Goal: Check status: Check status

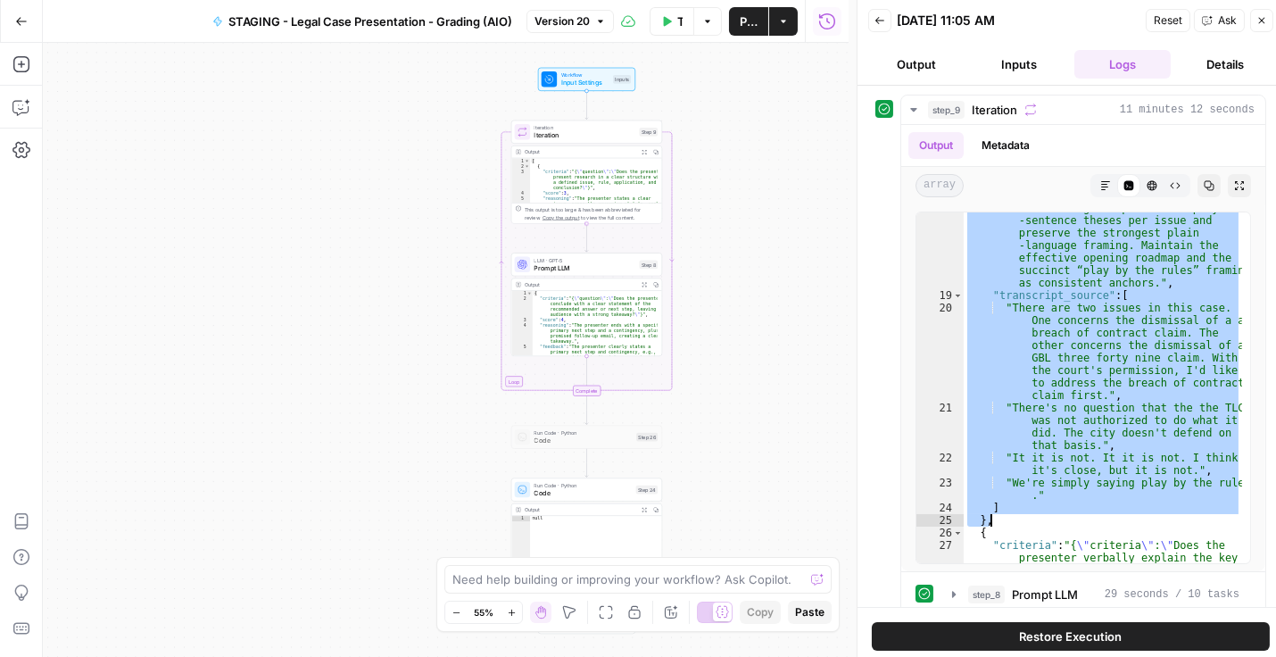
scroll to position [1285, 0]
click at [911, 108] on icon "button" at bounding box center [913, 110] width 6 height 4
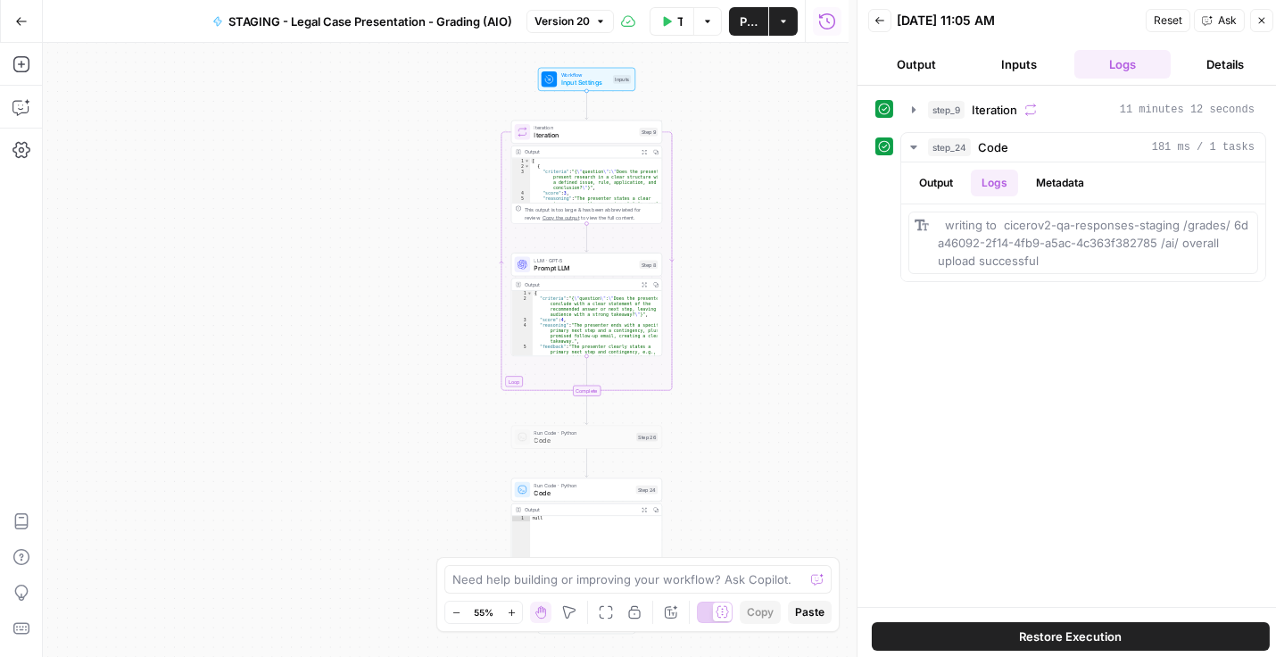
click at [881, 17] on icon "button" at bounding box center [879, 20] width 11 height 11
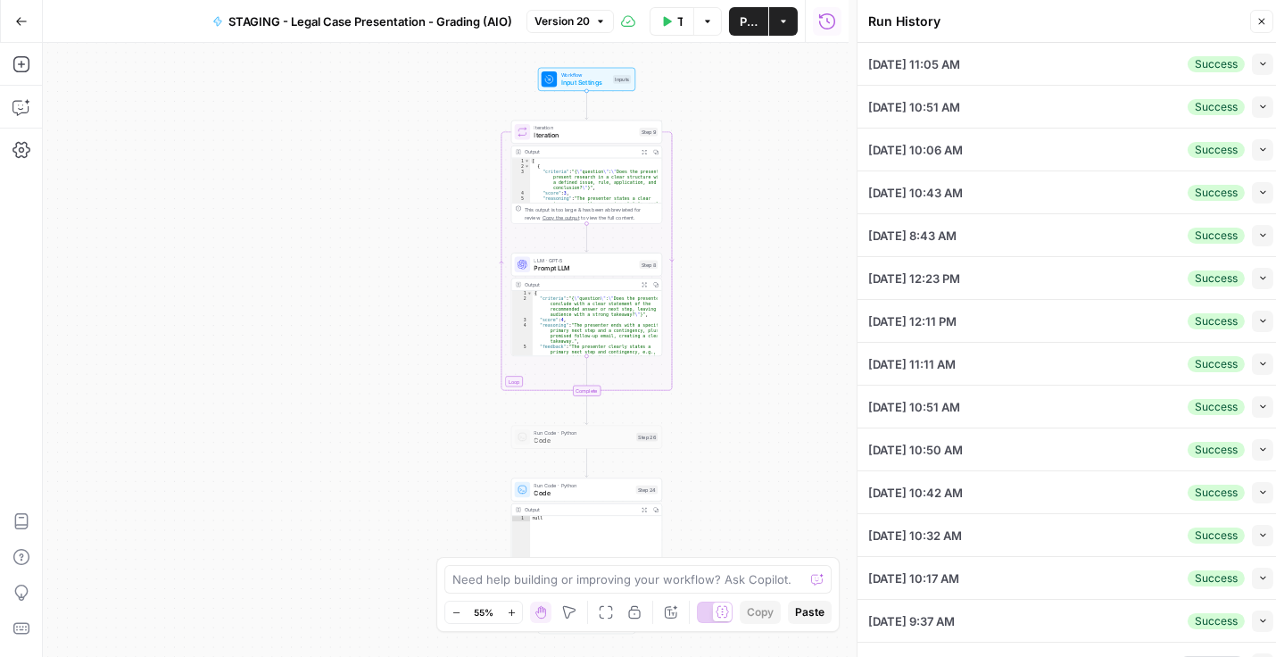
click at [1258, 59] on icon "button" at bounding box center [1263, 64] width 10 height 10
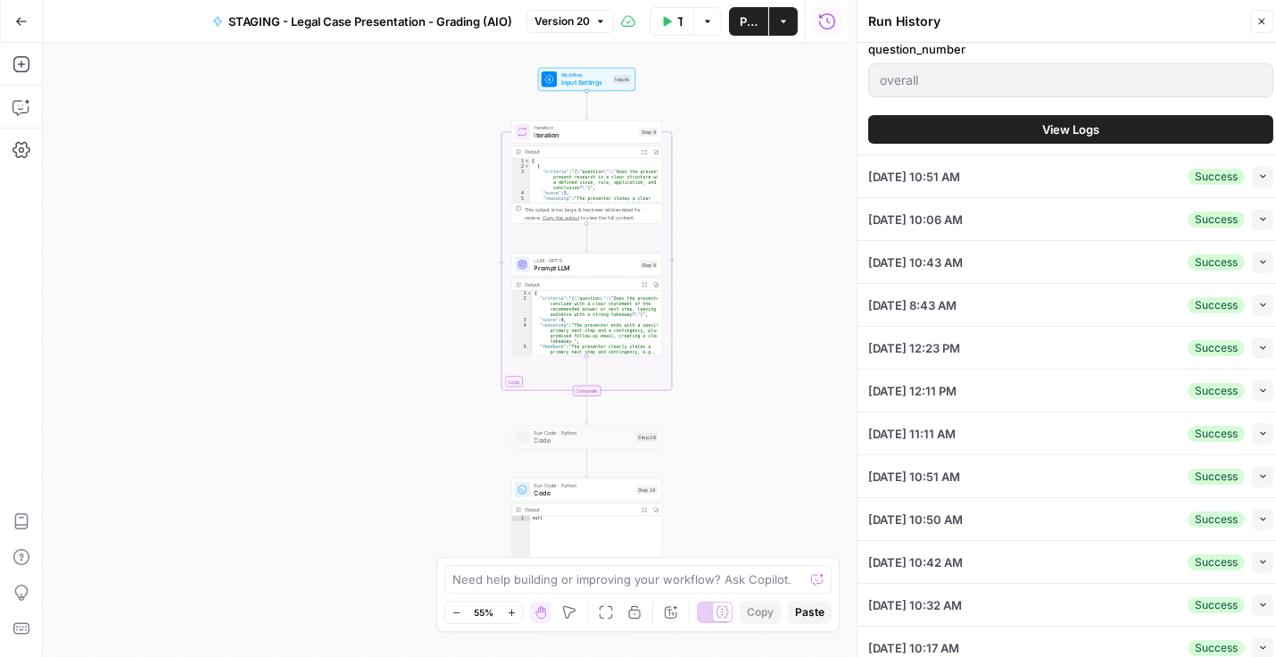
scroll to position [917, 0]
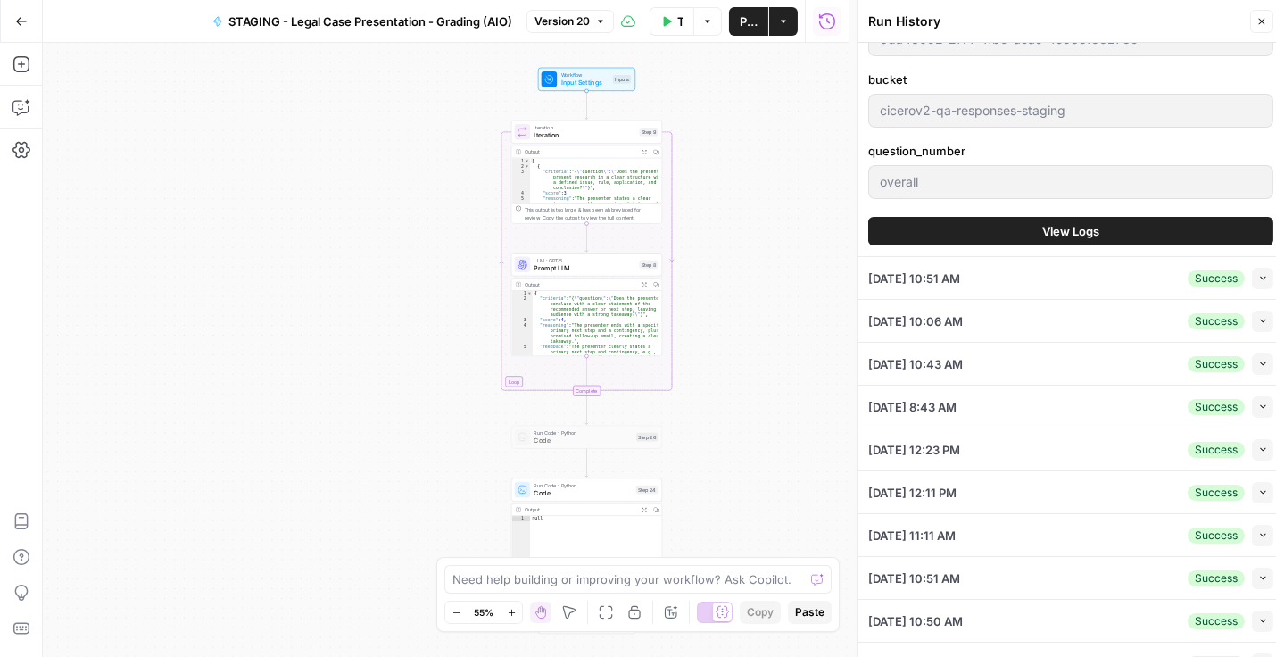
click at [934, 231] on button "View Logs" at bounding box center [1070, 231] width 405 height 29
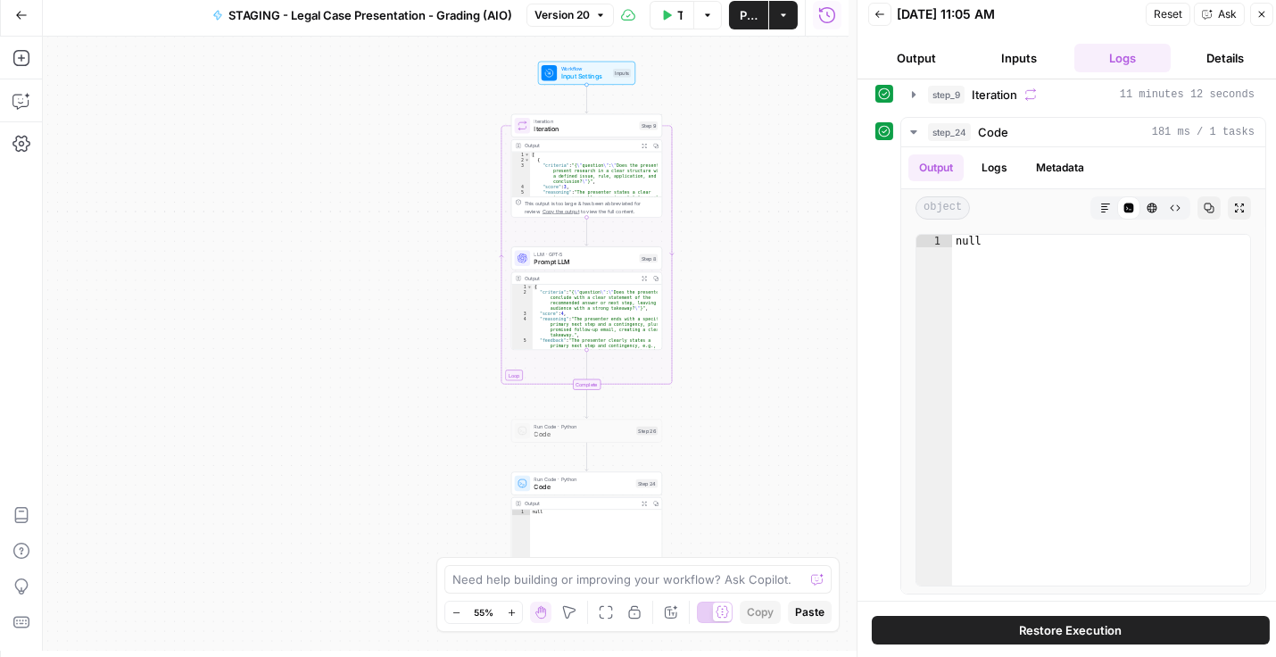
scroll to position [7, 0]
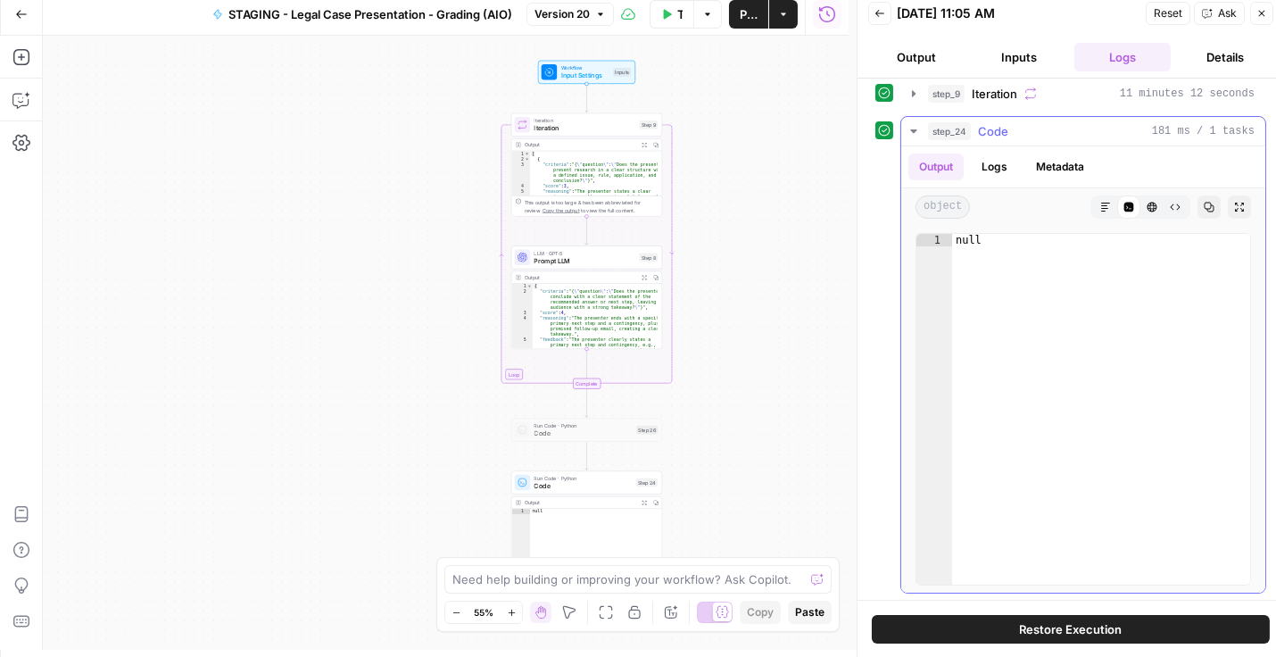
click at [915, 125] on icon "button" at bounding box center [914, 131] width 14 height 14
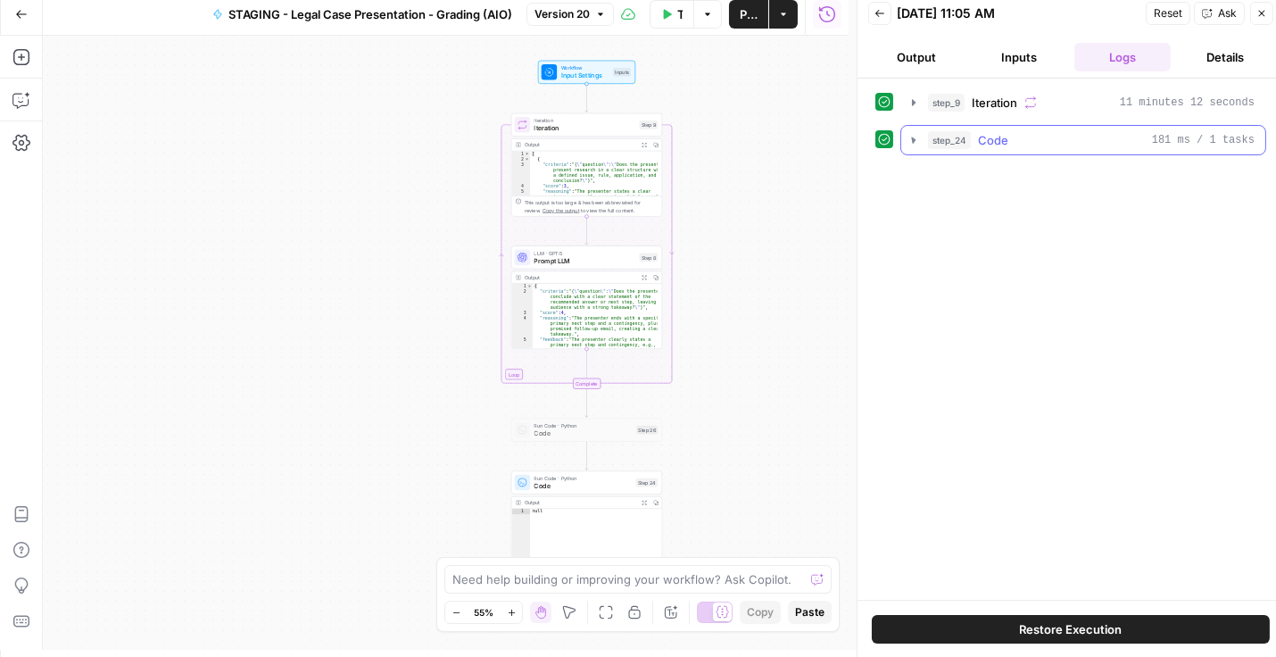
scroll to position [0, 0]
click at [559, 130] on span "Iteration" at bounding box center [586, 128] width 102 height 10
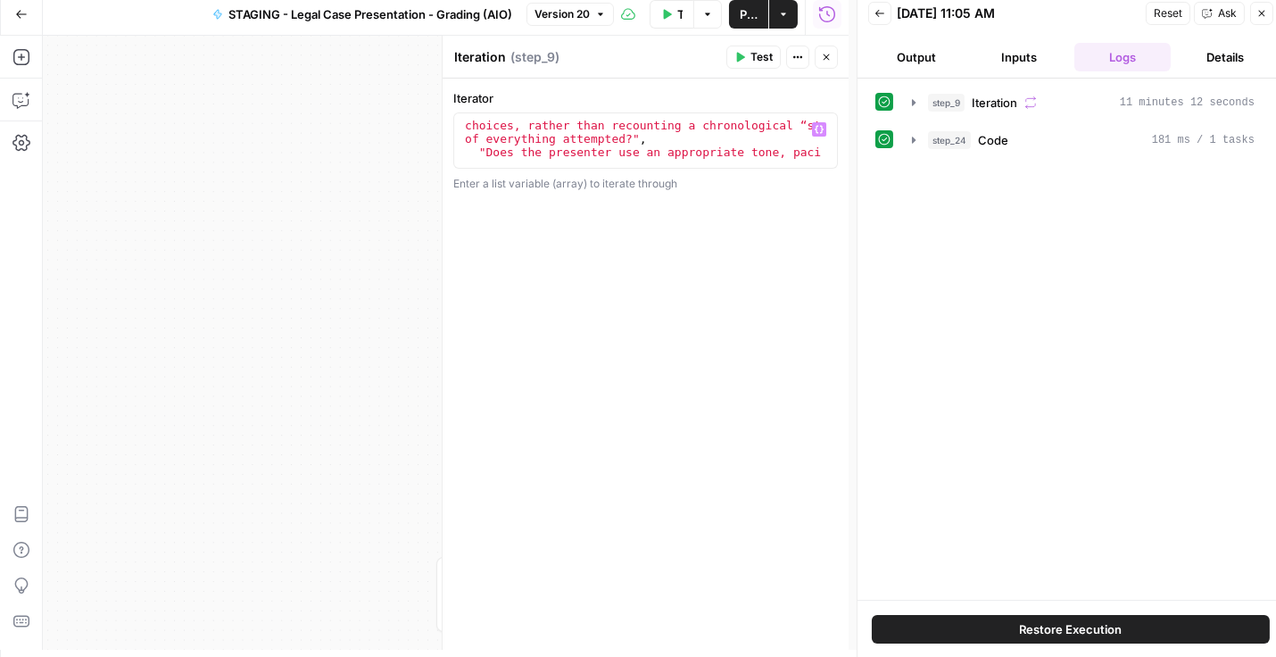
scroll to position [153, 0]
click at [826, 62] on icon "button" at bounding box center [826, 57] width 11 height 11
